Goal: Transaction & Acquisition: Purchase product/service

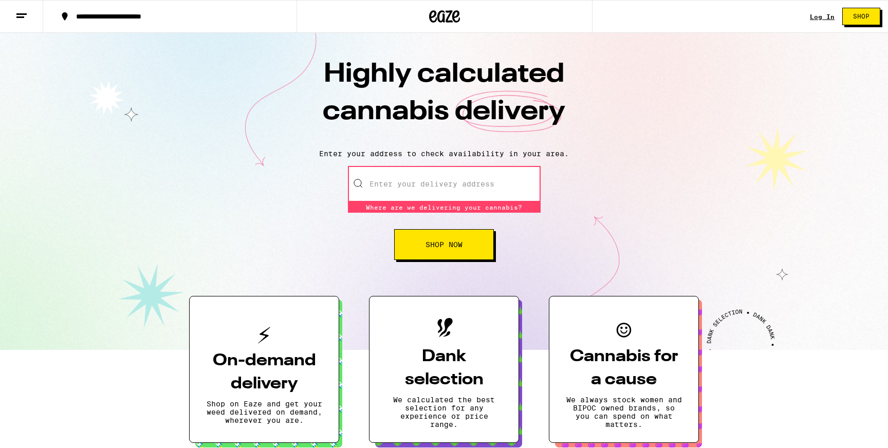
click at [444, 182] on input "Enter your delivery address" at bounding box center [444, 184] width 193 height 36
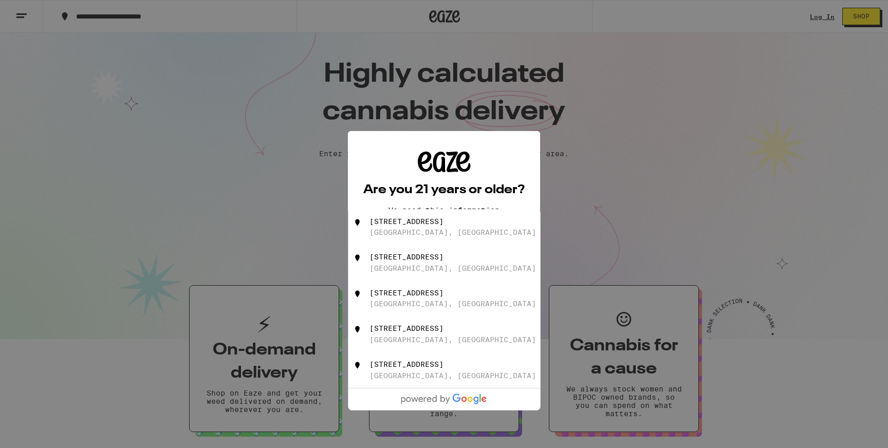
click at [447, 272] on div "[STREET_ADDRESS]" at bounding box center [460, 263] width 183 height 20
type input "[STREET_ADDRESS]"
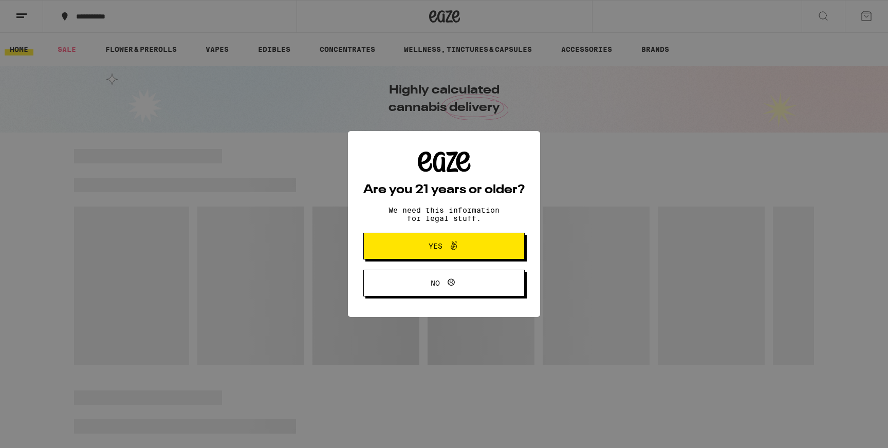
click at [439, 249] on span "Yes" at bounding box center [435, 245] width 14 height 7
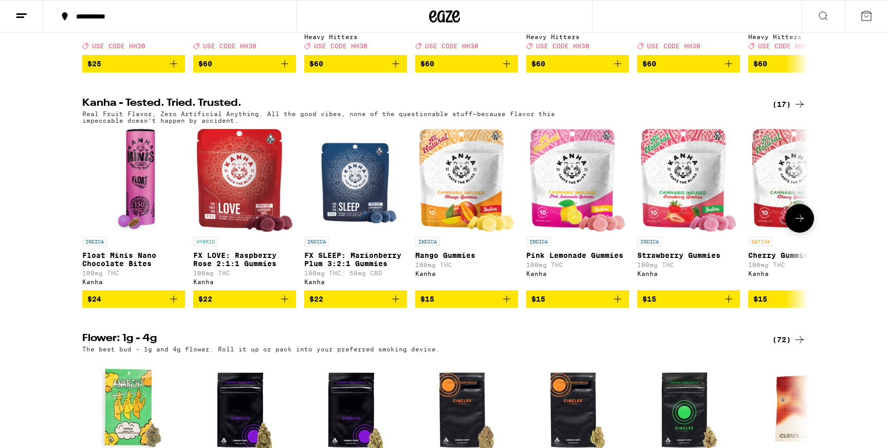
scroll to position [527, 0]
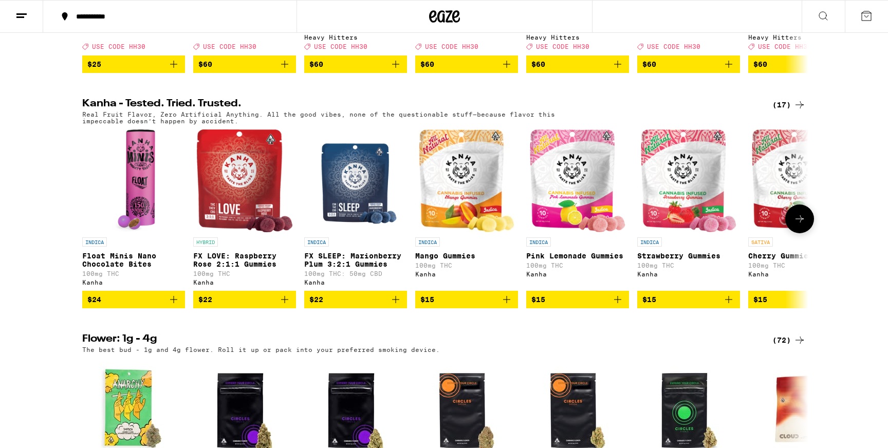
click at [798, 225] on icon at bounding box center [799, 219] width 12 height 12
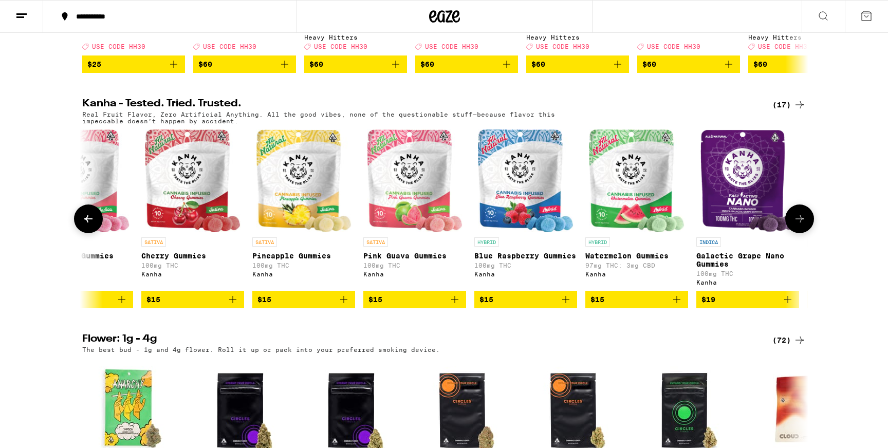
scroll to position [0, 611]
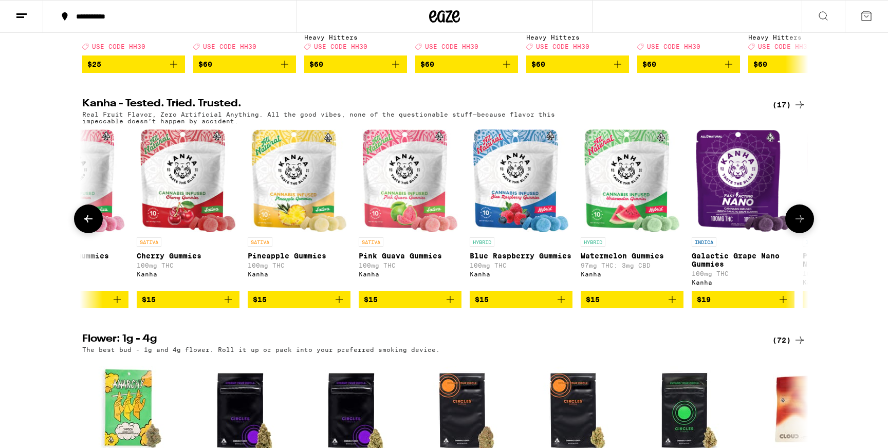
click at [91, 231] on button at bounding box center [88, 218] width 29 height 29
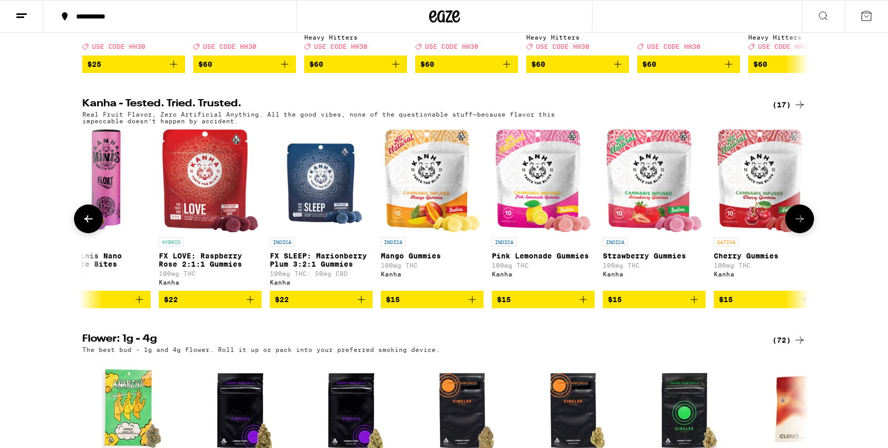
scroll to position [0, 0]
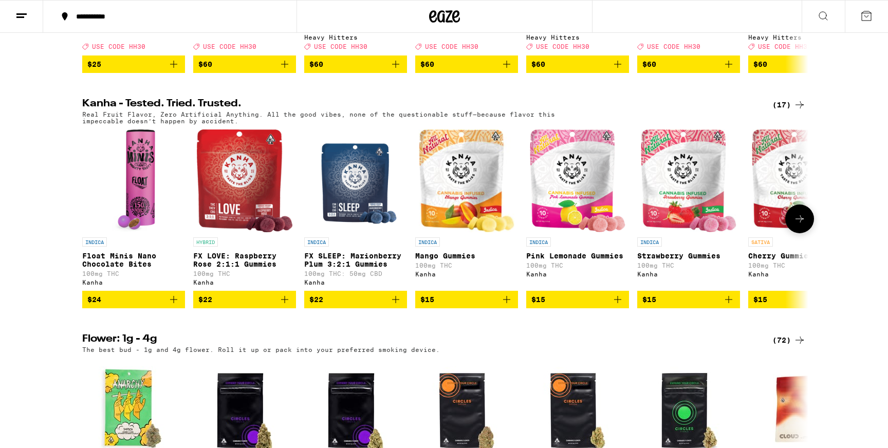
click at [765, 230] on img "Open page for Cherry Gummies from Kanha" at bounding box center [800, 180] width 96 height 103
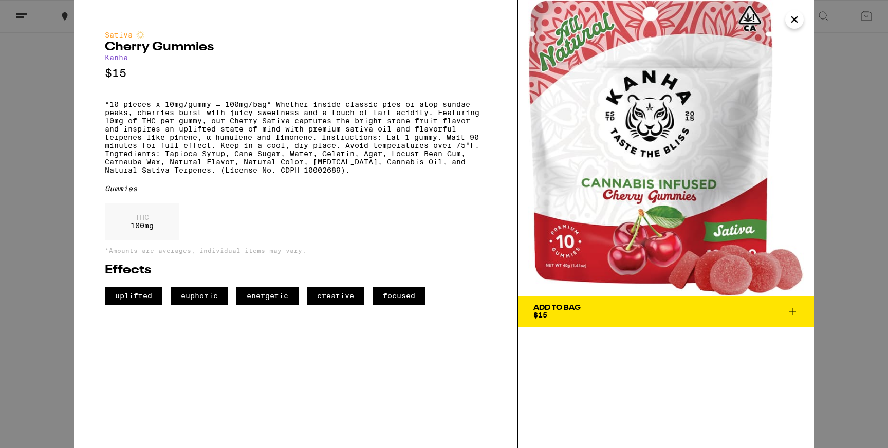
click at [795, 18] on icon "Close" at bounding box center [794, 19] width 5 height 5
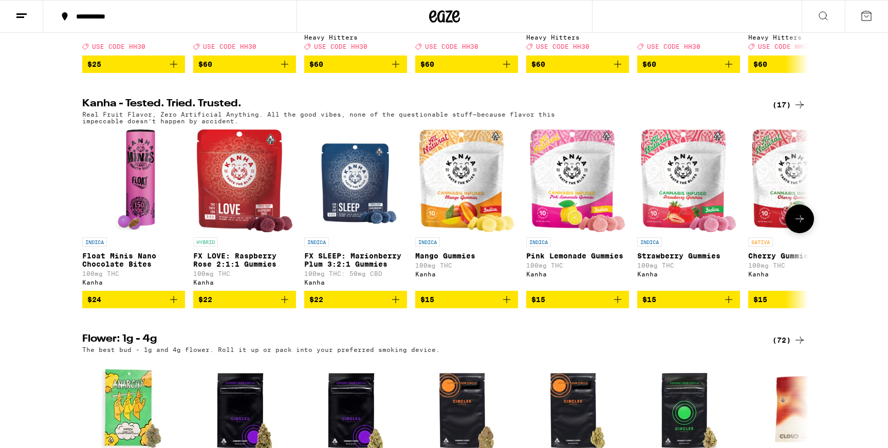
click at [659, 306] on span "$15" at bounding box center [688, 299] width 92 height 12
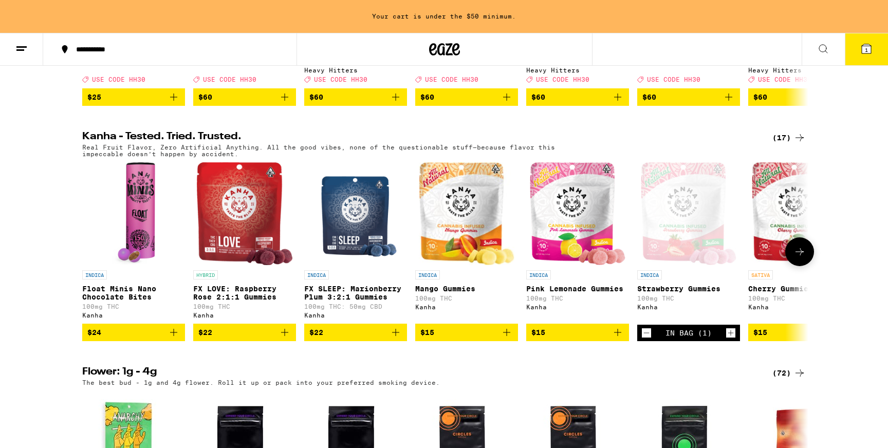
scroll to position [559, 0]
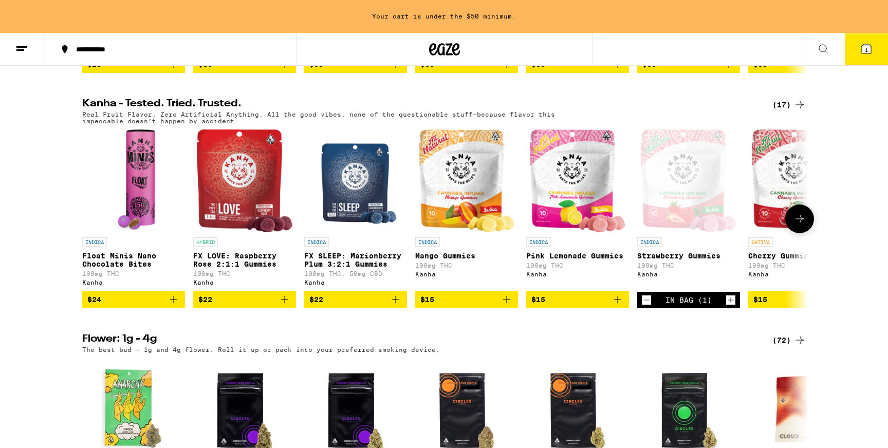
click at [804, 225] on icon at bounding box center [799, 219] width 12 height 12
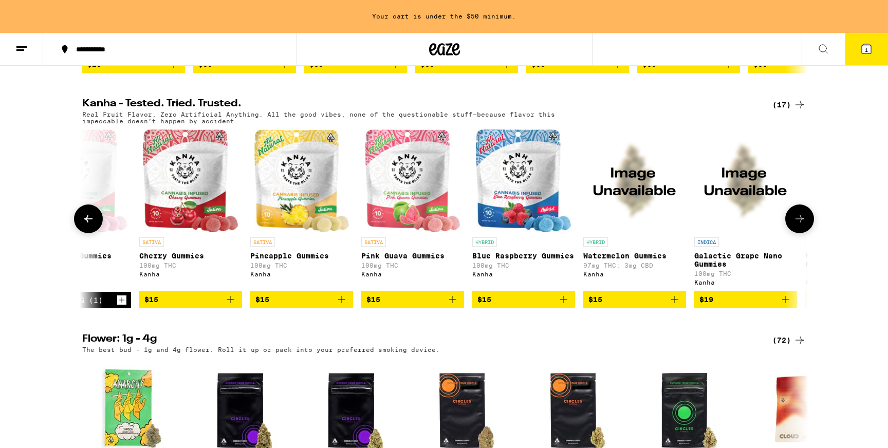
scroll to position [0, 611]
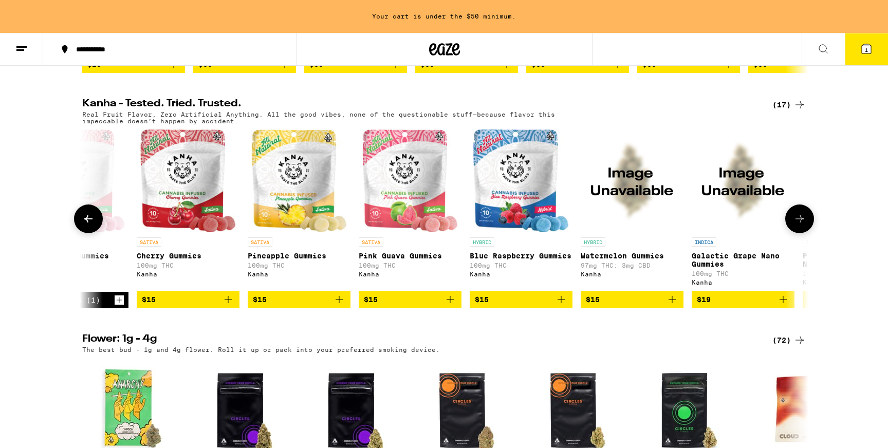
click at [514, 306] on span "$15" at bounding box center [521, 299] width 92 height 12
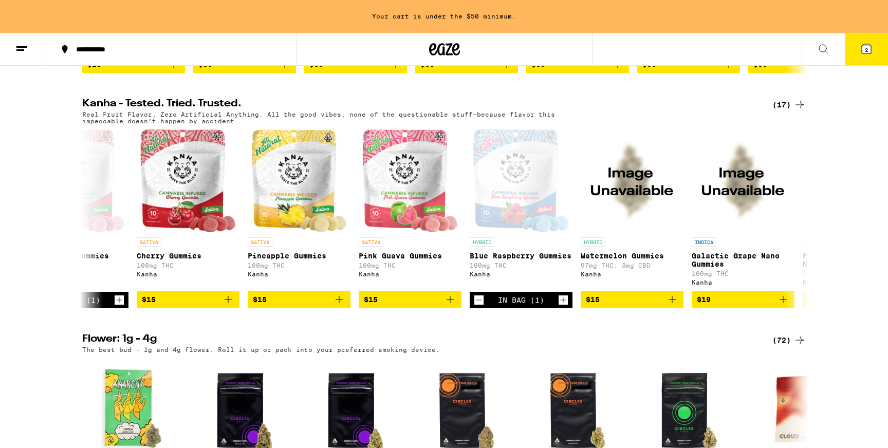
click at [876, 53] on button "2" at bounding box center [865, 49] width 43 height 32
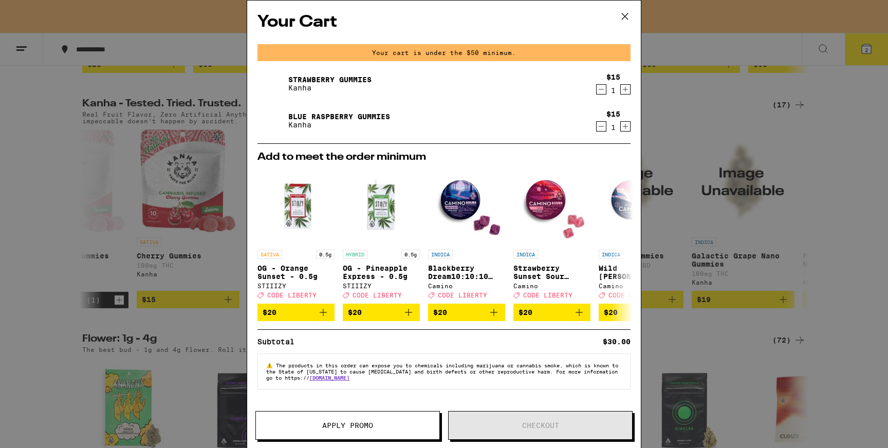
click at [376, 426] on span "Apply Promo" at bounding box center [347, 425] width 183 height 7
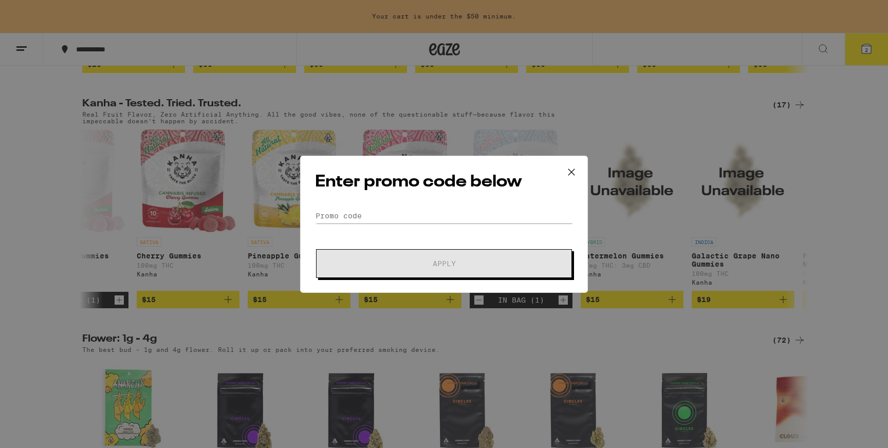
click at [571, 171] on icon at bounding box center [571, 171] width 6 height 6
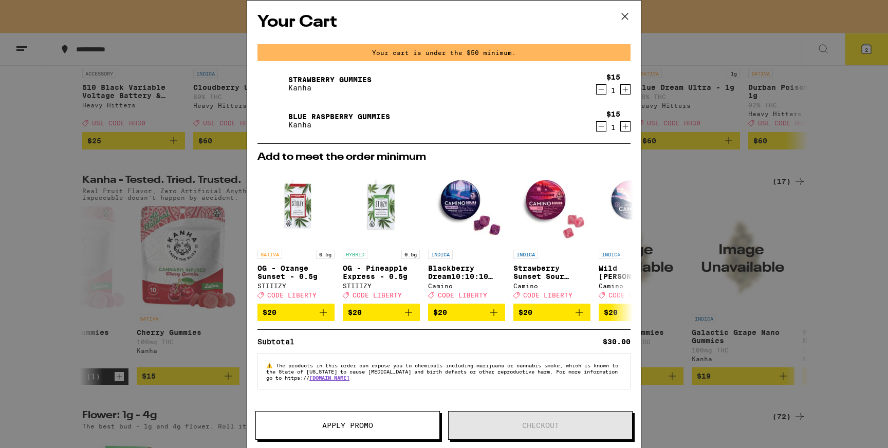
click at [628, 15] on icon at bounding box center [624, 16] width 15 height 15
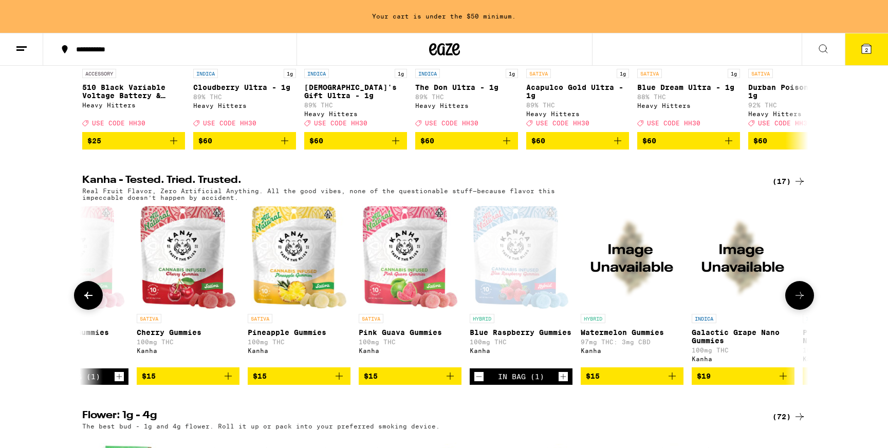
click at [93, 302] on icon at bounding box center [88, 295] width 12 height 12
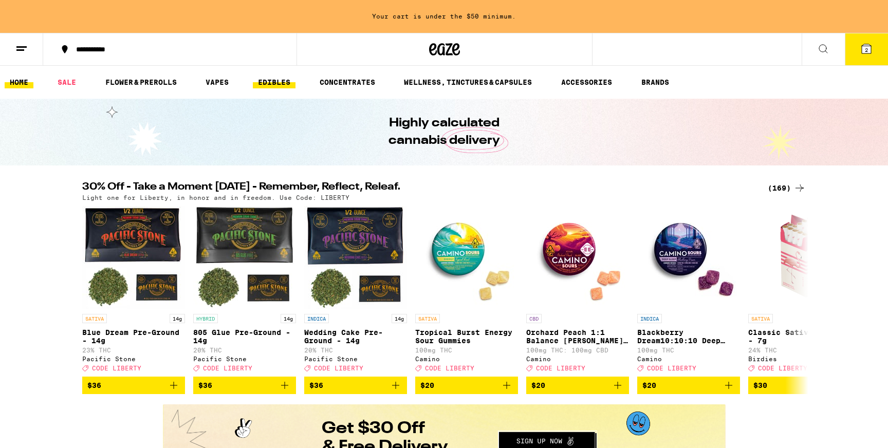
click at [272, 86] on link "EDIBLES" at bounding box center [274, 82] width 43 height 12
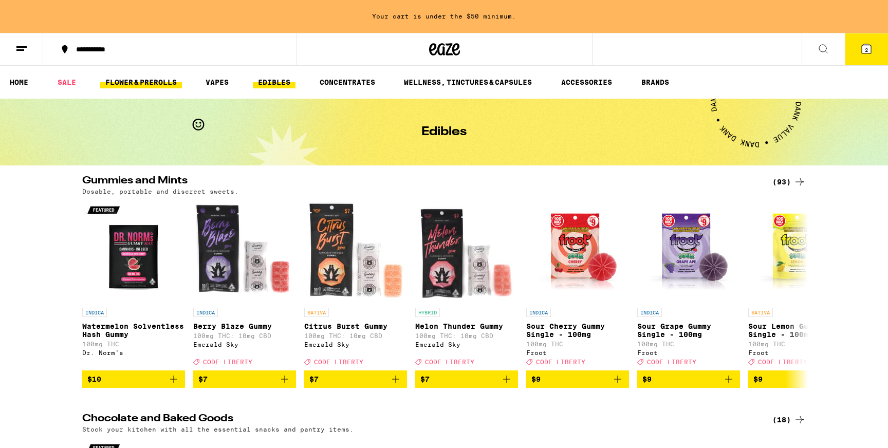
click at [148, 78] on link "FLOWER & PREROLLS" at bounding box center [141, 82] width 82 height 12
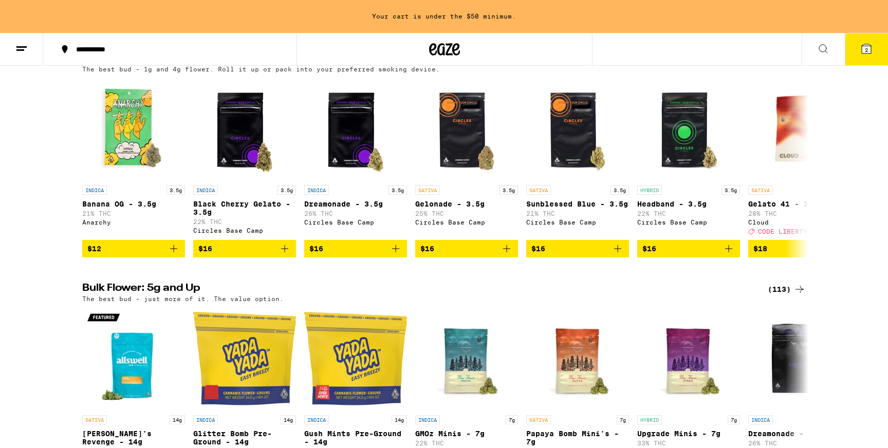
scroll to position [50, 0]
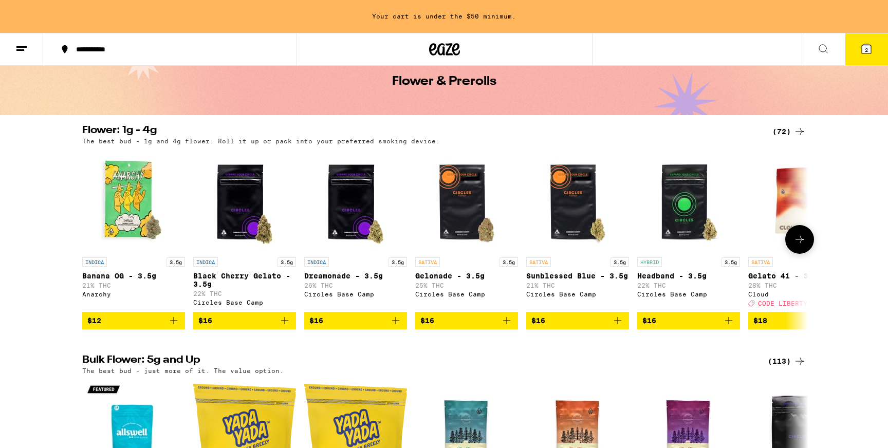
click at [101, 326] on span "$12" at bounding box center [133, 320] width 92 height 12
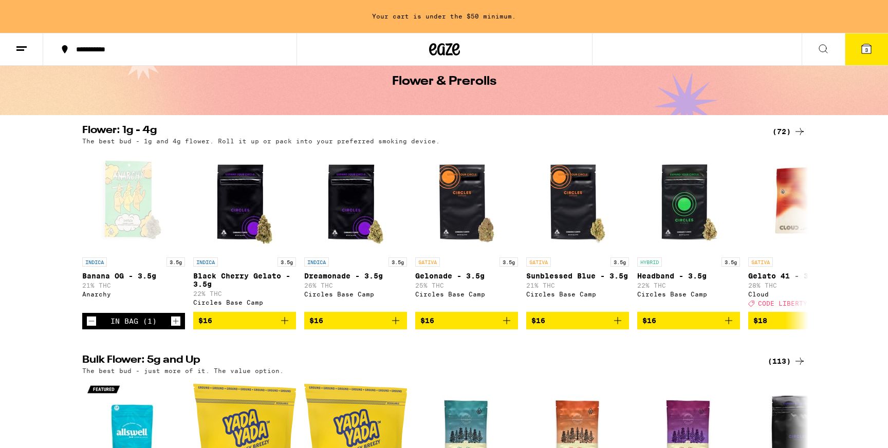
click at [817, 48] on icon at bounding box center [823, 49] width 12 height 12
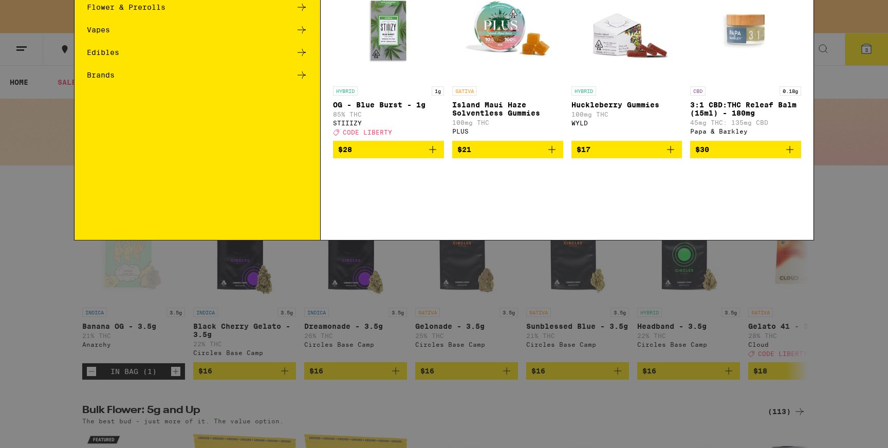
scroll to position [0, 0]
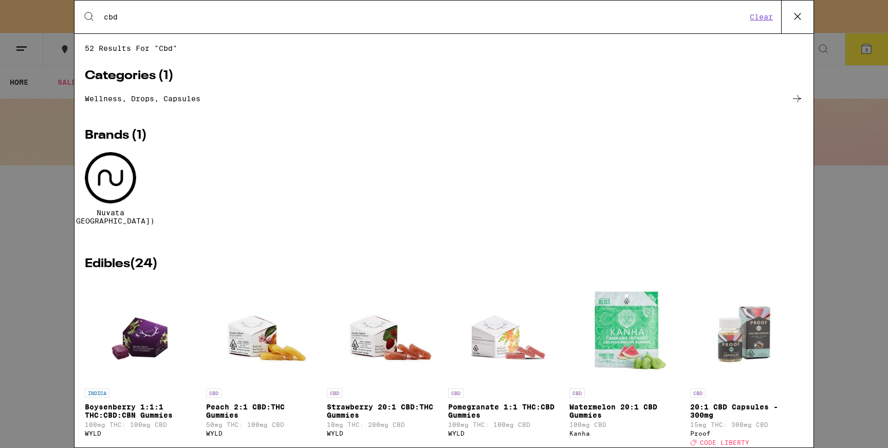
type input "cbd"
click at [342, 404] on p "Strawberry 20:1 CBD:THC Gummies" at bounding box center [383, 411] width 113 height 16
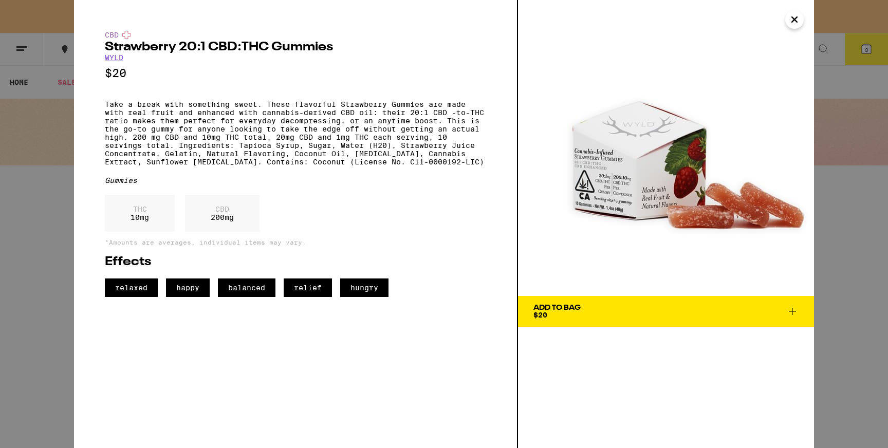
click at [624, 310] on span "Add To Bag $20" at bounding box center [665, 311] width 265 height 14
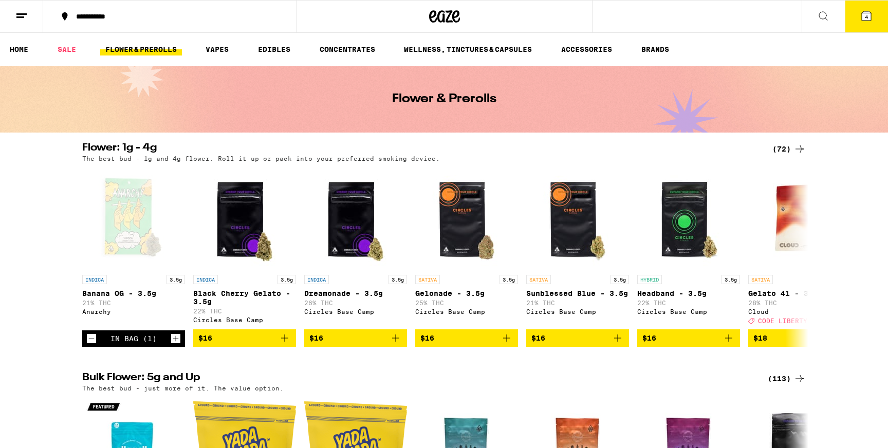
click at [875, 13] on button "4" at bounding box center [865, 17] width 43 height 32
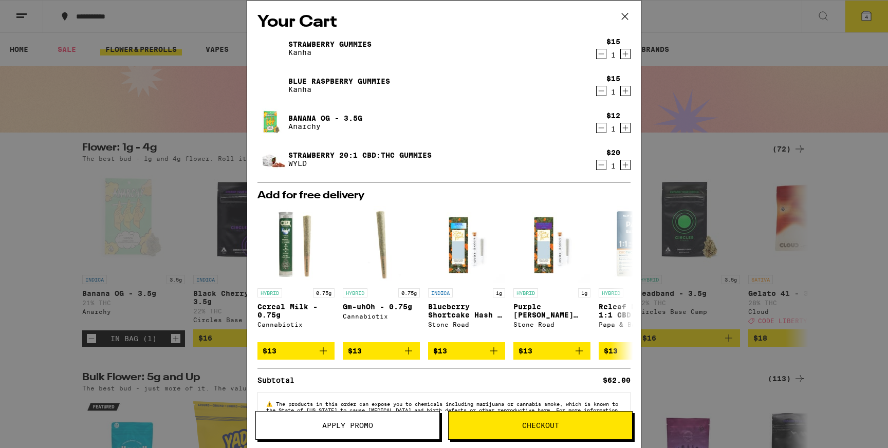
click at [506, 427] on span "Checkout" at bounding box center [539, 425] width 183 height 7
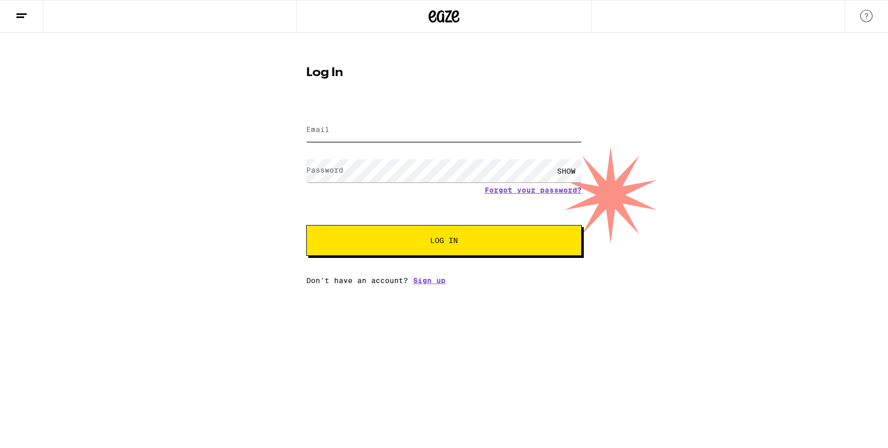
click at [373, 124] on input "Email" at bounding box center [443, 130] width 275 height 23
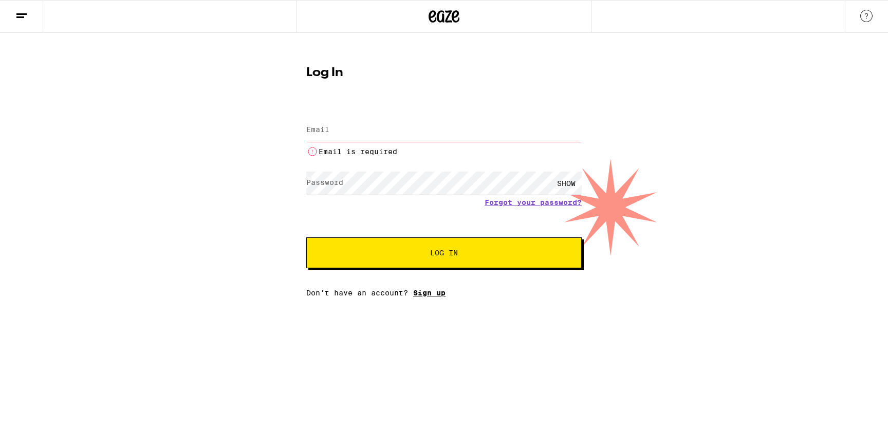
click at [425, 282] on div "Email Email Email is required Password Password SHOW Forgot your password? Log …" at bounding box center [443, 201] width 275 height 192
click at [425, 297] on html "Log In Email Email Email is required Password Password SHOW Forgot your passwor…" at bounding box center [444, 148] width 888 height 297
click at [425, 292] on link "Sign up" at bounding box center [429, 293] width 32 height 8
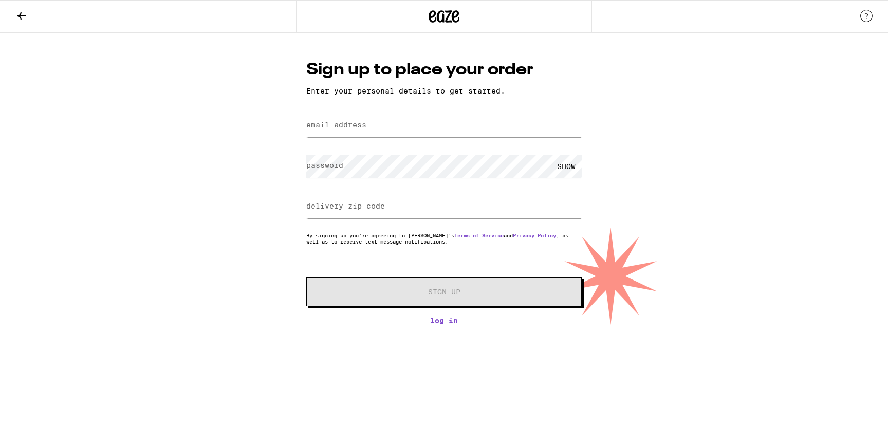
click at [389, 114] on div at bounding box center [443, 125] width 275 height 30
click at [389, 119] on input "email address" at bounding box center [443, 125] width 275 height 23
type input "d"
type input "[PERSON_NAME][EMAIL_ADDRESS][PERSON_NAME][PERSON_NAME][DOMAIN_NAME]"
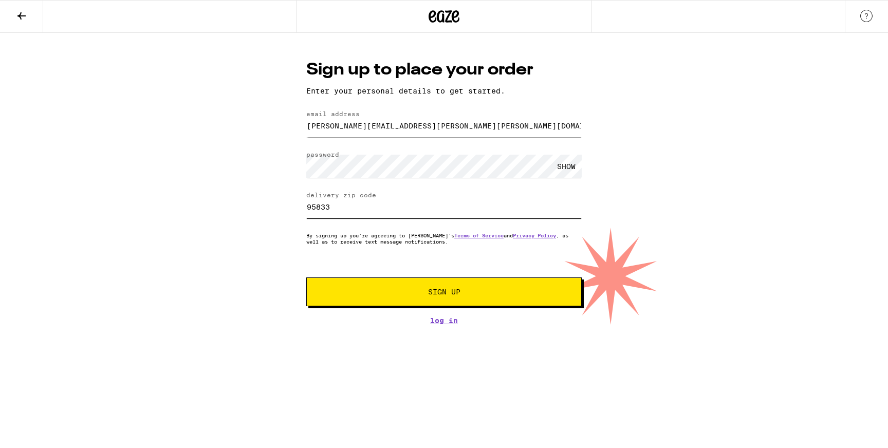
type input "95833"
click at [378, 290] on span "Sign Up" at bounding box center [444, 291] width 204 height 7
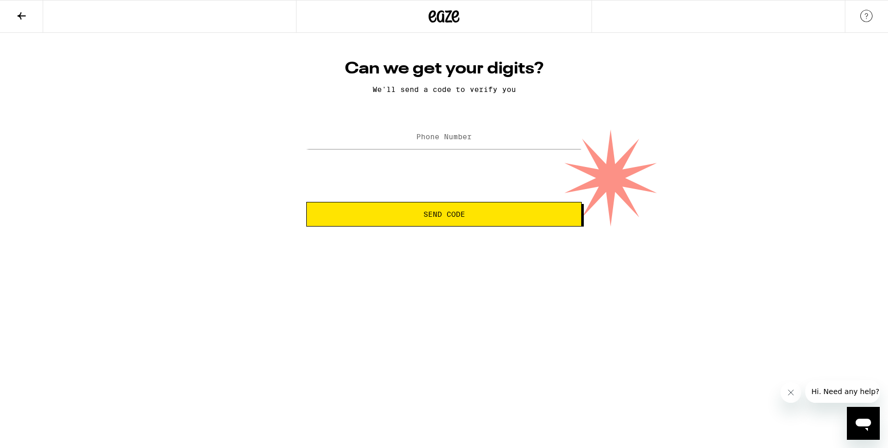
click at [440, 139] on label "Phone Number" at bounding box center [443, 137] width 55 height 8
type input "6"
type input "[PHONE_NUMBER]"
click at [469, 211] on button "Send Code" at bounding box center [443, 214] width 275 height 25
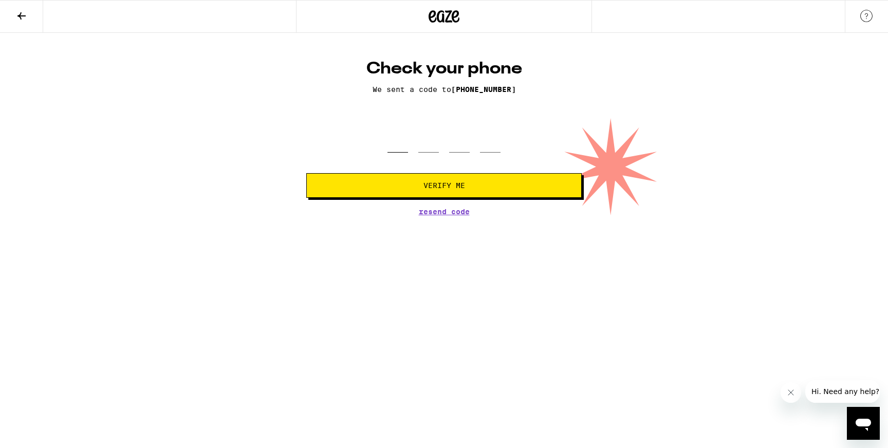
click at [399, 150] on input "tel" at bounding box center [397, 137] width 21 height 30
type input "2"
type input "4"
type input "0"
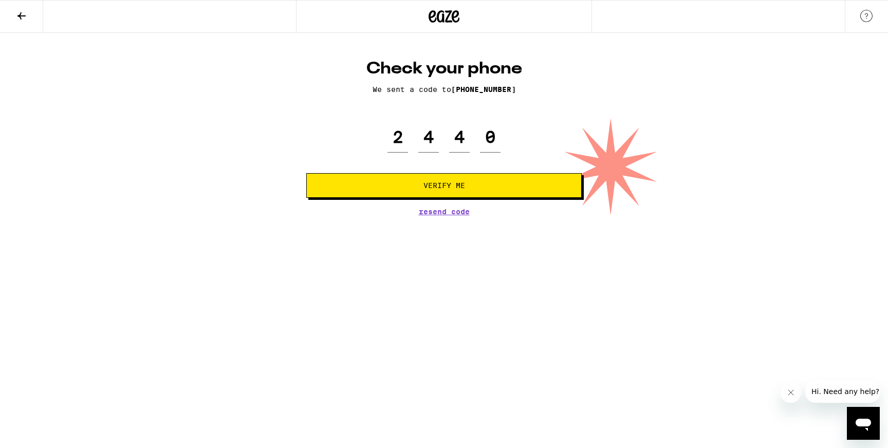
click at [401, 187] on span "Verify Me" at bounding box center [444, 185] width 258 height 7
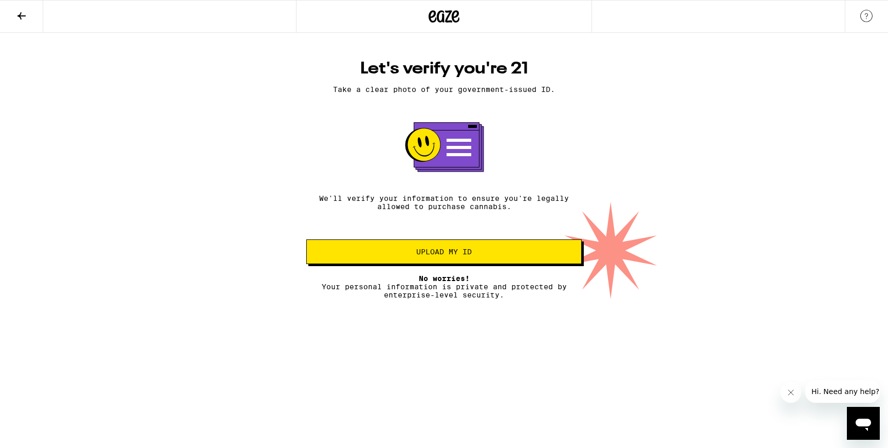
click at [400, 255] on span "Upload my ID" at bounding box center [444, 251] width 258 height 7
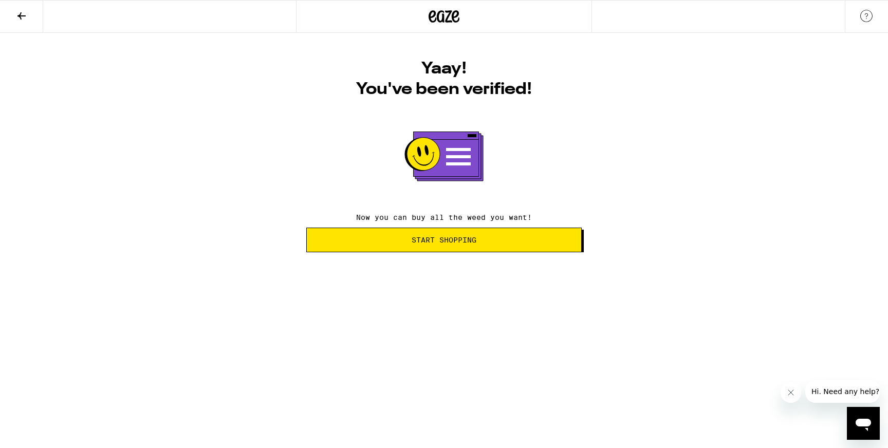
click at [424, 242] on span "Start Shopping" at bounding box center [443, 239] width 65 height 7
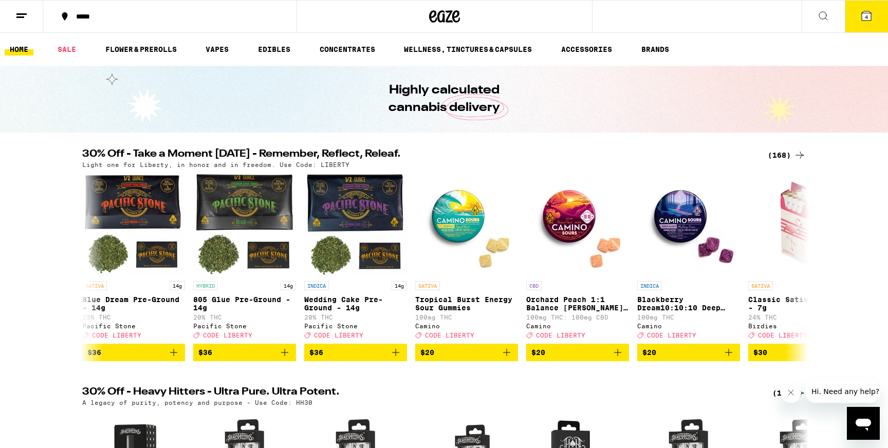
click at [877, 18] on button "4" at bounding box center [865, 17] width 43 height 32
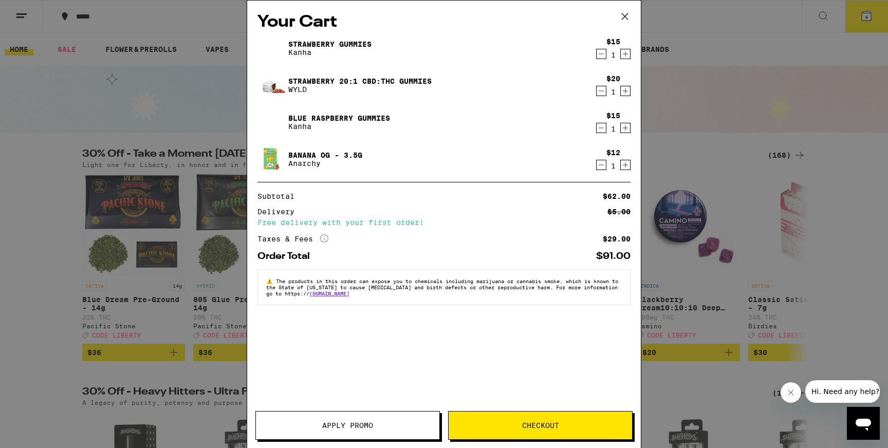
click at [543, 425] on span "Checkout" at bounding box center [540, 425] width 37 height 7
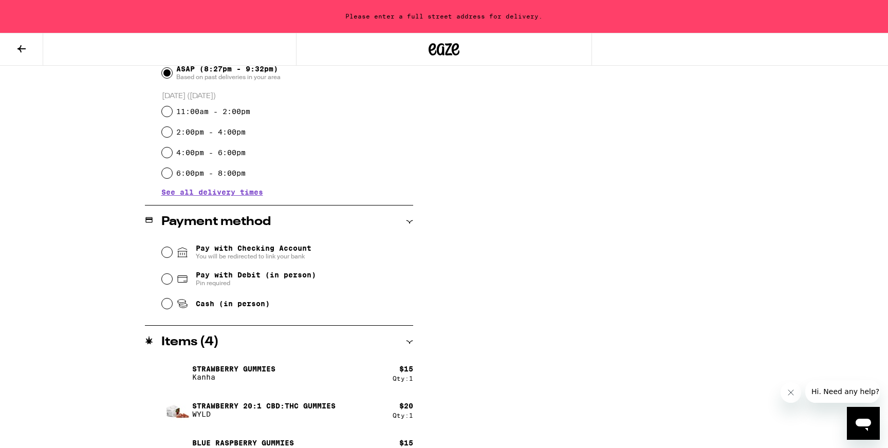
scroll to position [363, 0]
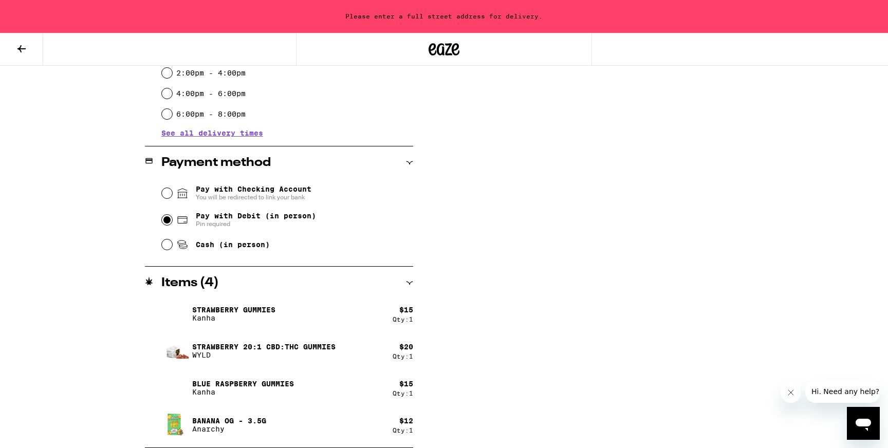
click at [163, 223] on input "Pay with Debit (in person) Pin required" at bounding box center [167, 220] width 10 height 10
radio input "true"
click at [164, 246] on input "Cash (in person)" at bounding box center [167, 244] width 10 height 10
radio input "true"
click at [172, 223] on div "Pay with Debit (in person) Pin required" at bounding box center [287, 219] width 251 height 27
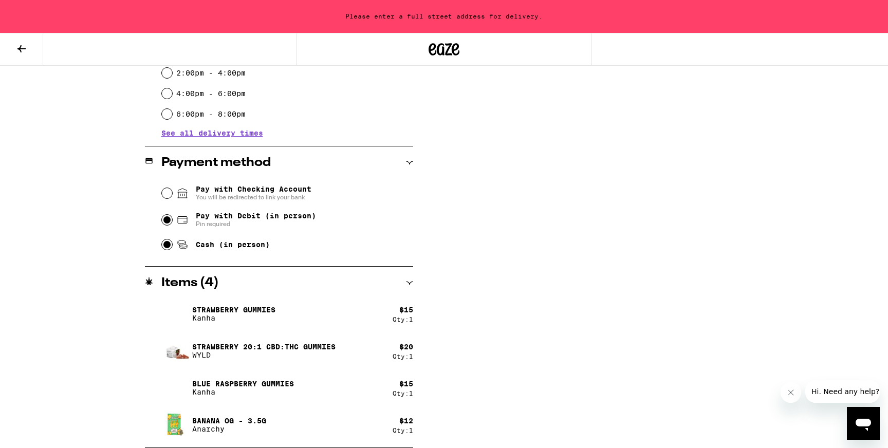
click at [168, 222] on input "Pay with Debit (in person) Pin required" at bounding box center [167, 220] width 10 height 10
radio input "true"
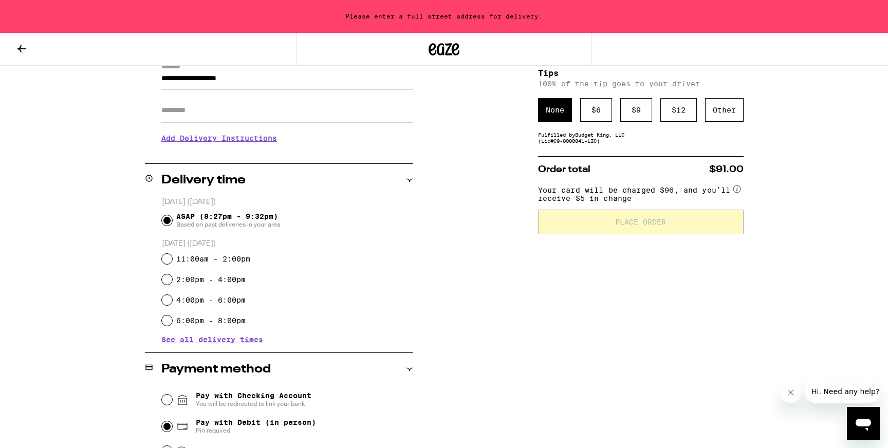
scroll to position [68, 0]
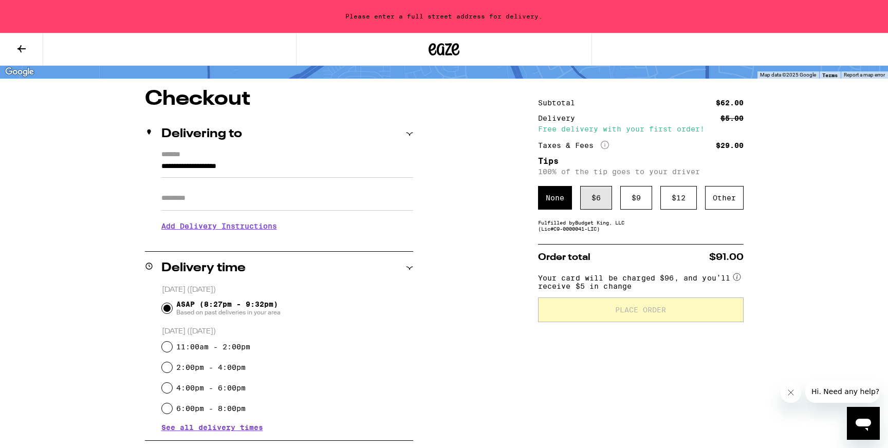
click at [596, 204] on div "$ 6" at bounding box center [596, 198] width 32 height 24
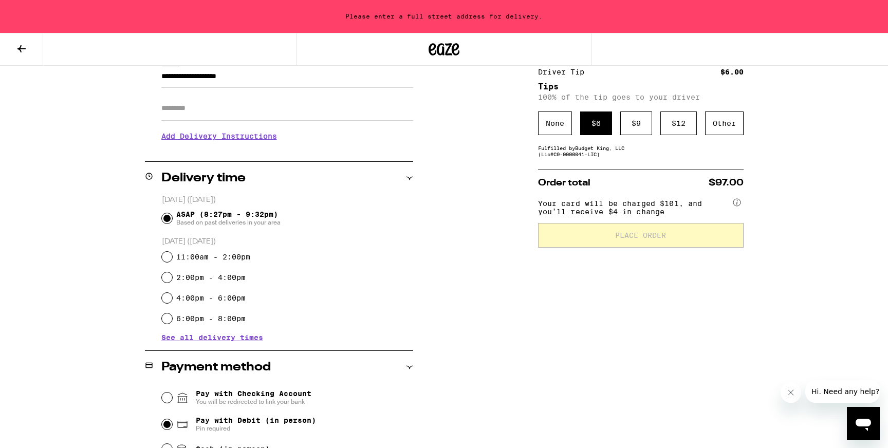
scroll to position [0, 0]
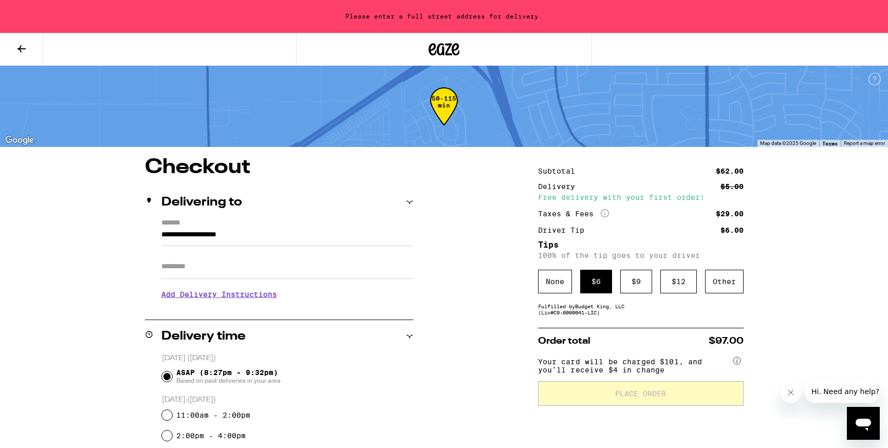
click at [793, 392] on icon "Close message from company" at bounding box center [790, 392] width 8 height 8
click at [274, 235] on input "**********" at bounding box center [287, 237] width 252 height 17
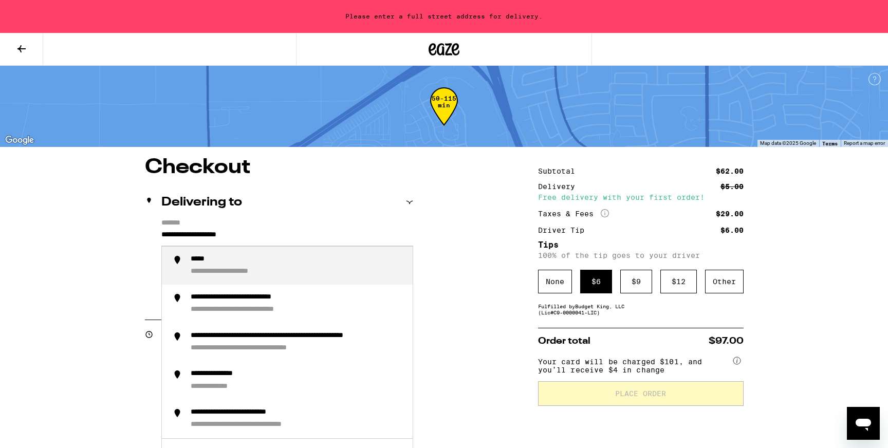
click at [279, 237] on input "**********" at bounding box center [287, 237] width 252 height 17
drag, startPoint x: 279, startPoint y: 237, endPoint x: 120, endPoint y: 230, distance: 158.9
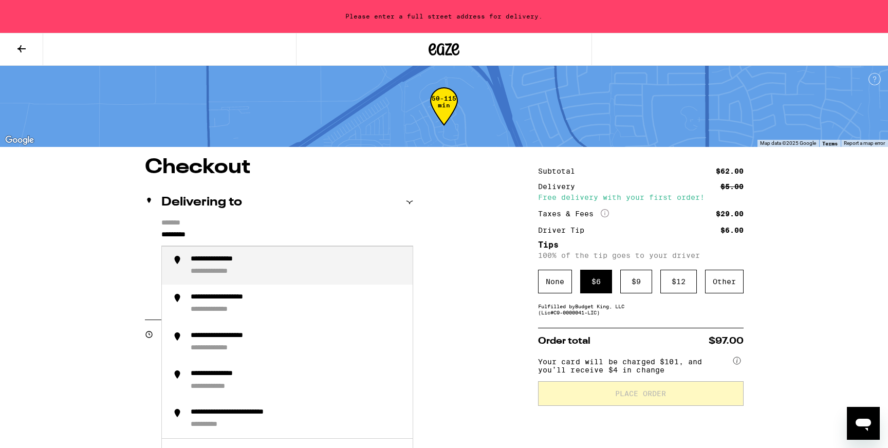
click at [221, 260] on div "**********" at bounding box center [228, 260] width 74 height 10
type input "**********"
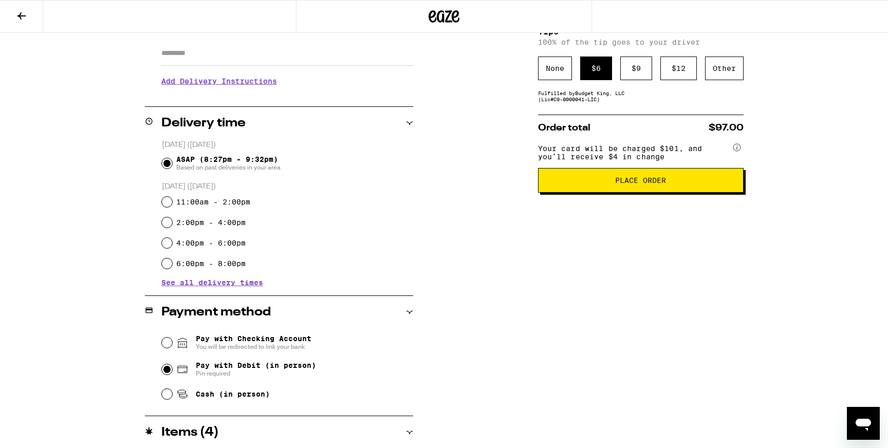
scroll to position [330, 0]
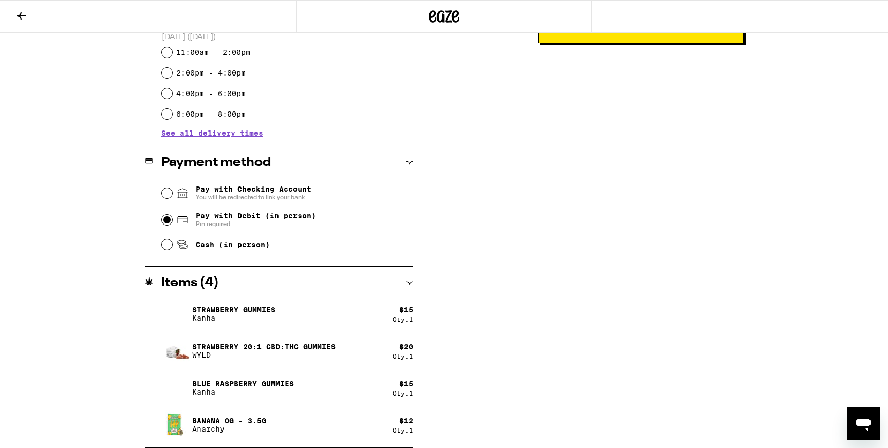
click at [699, 43] on button "Place Order" at bounding box center [640, 30] width 205 height 25
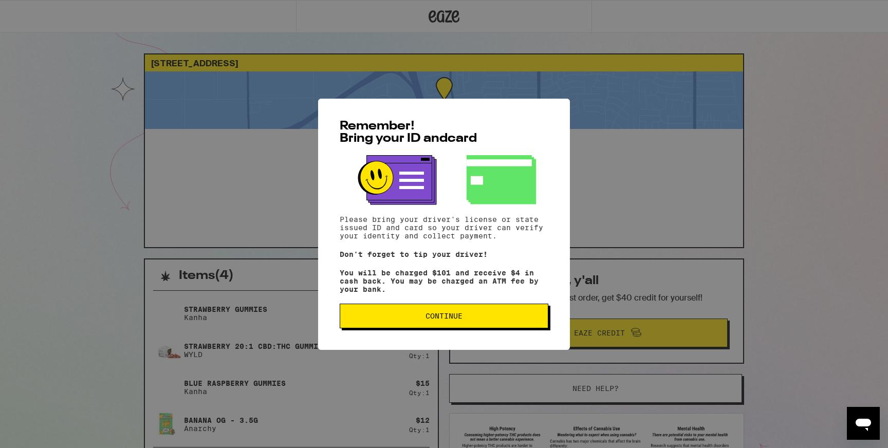
click at [485, 326] on button "Continue" at bounding box center [444, 316] width 209 height 25
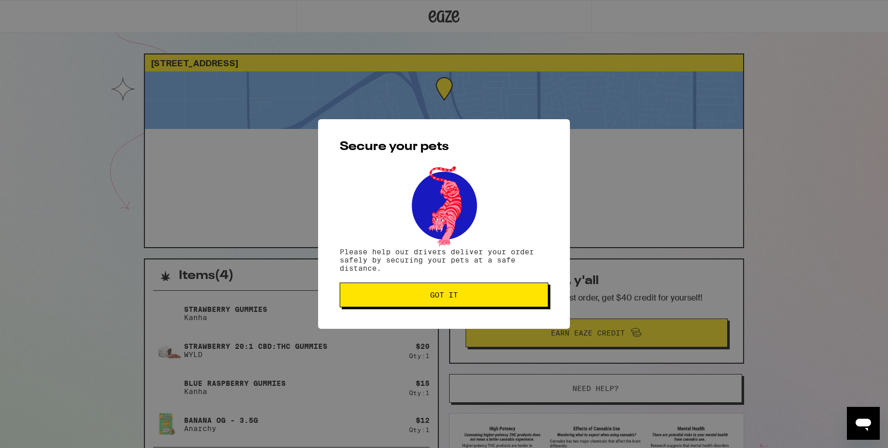
click at [481, 310] on div "Secure your pets Please help our drivers deliver your order safely by securing …" at bounding box center [444, 224] width 252 height 210
click at [467, 300] on button "Got it" at bounding box center [444, 295] width 209 height 25
